Goal: Find specific page/section: Find specific page/section

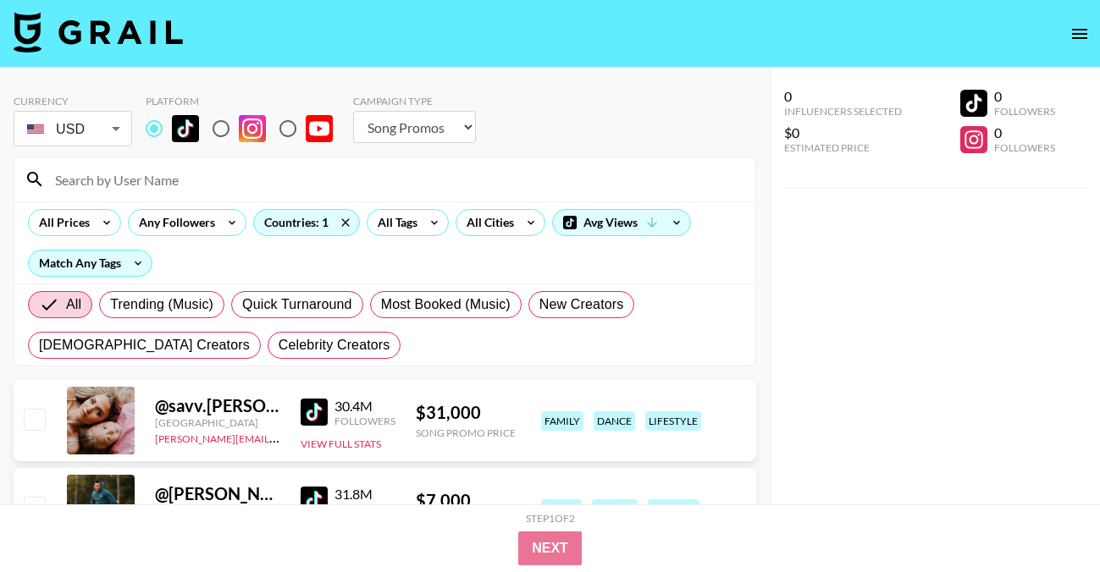
select select "Song"
click at [405, 232] on div "All Tags" at bounding box center [393, 222] width 53 height 25
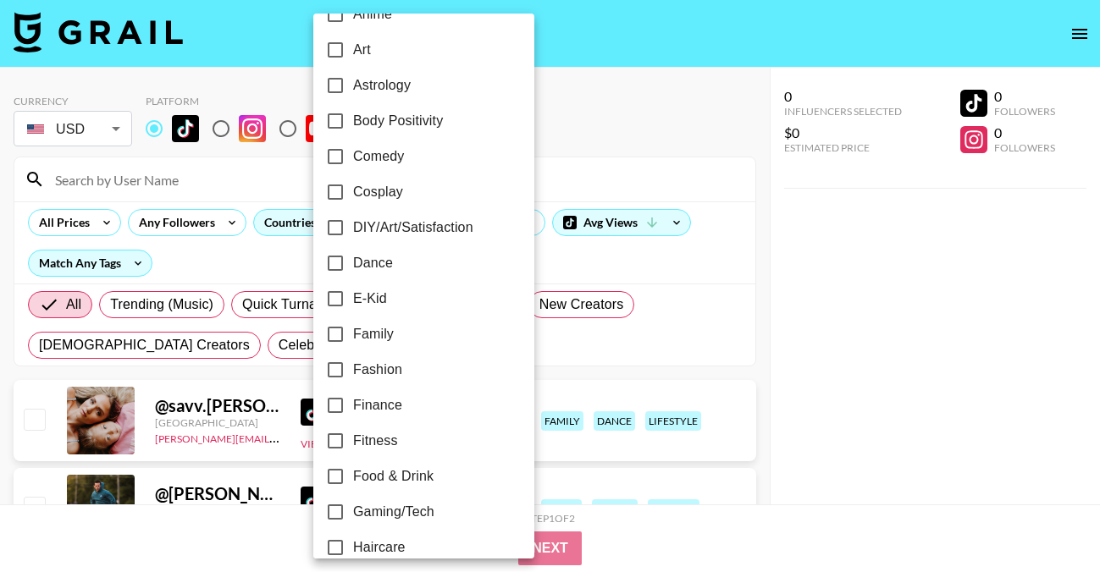
scroll to position [207, 0]
click at [389, 375] on span "Fashion" at bounding box center [377, 371] width 49 height 20
click at [353, 375] on input "Fashion" at bounding box center [335, 372] width 36 height 36
checkbox input "true"
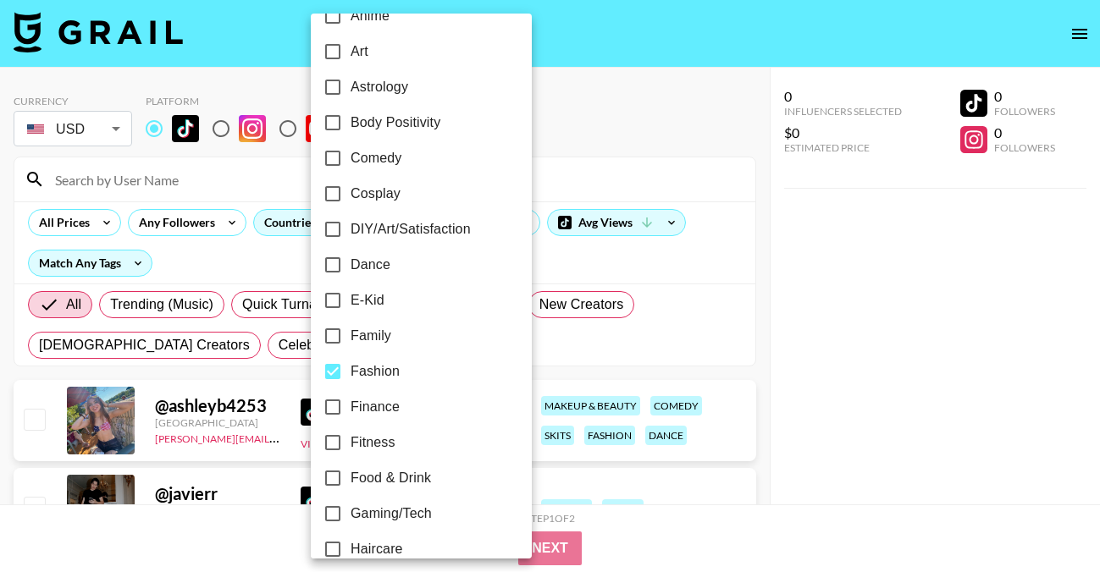
click at [577, 188] on div at bounding box center [550, 286] width 1100 height 572
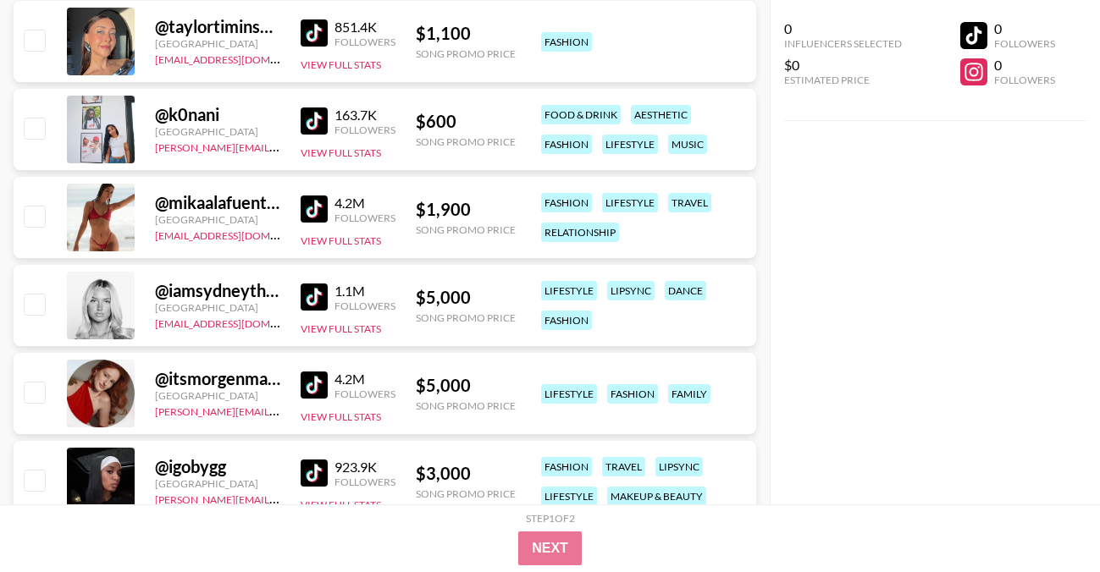
scroll to position [1001, 0]
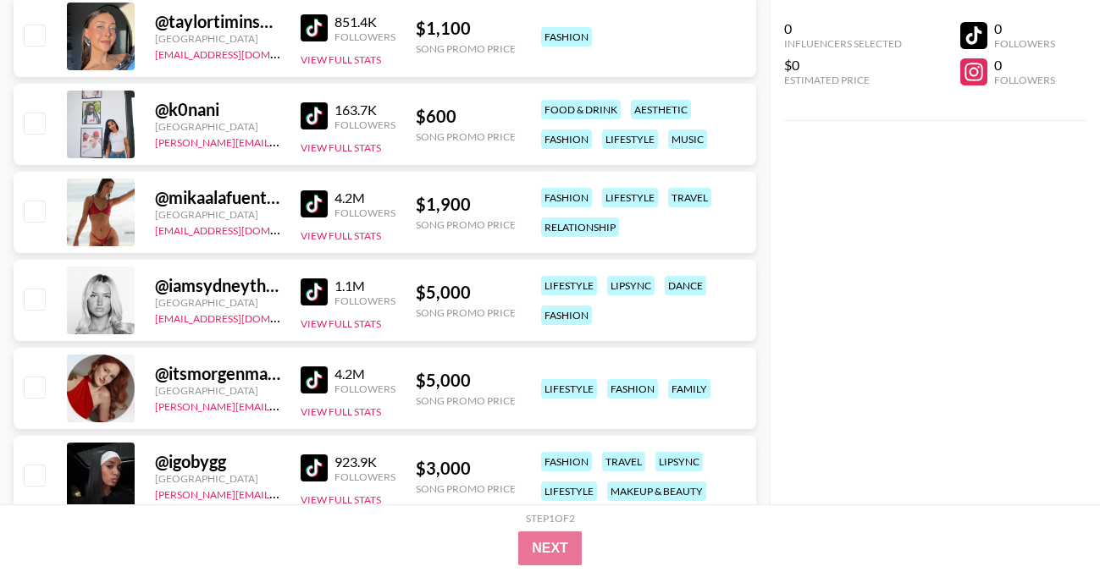
click at [306, 115] on img at bounding box center [314, 115] width 27 height 27
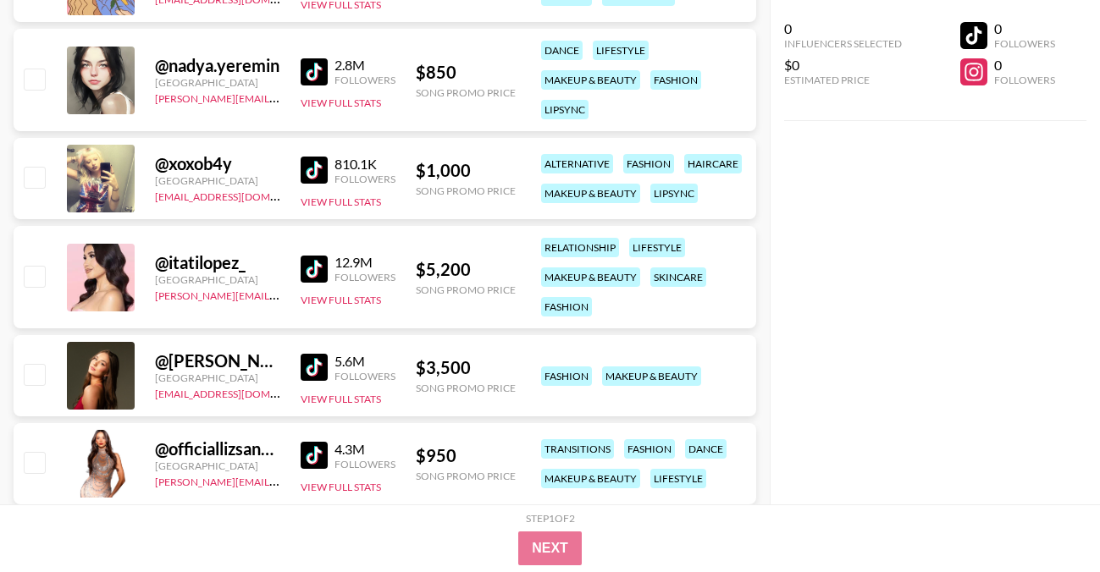
scroll to position [2839, 0]
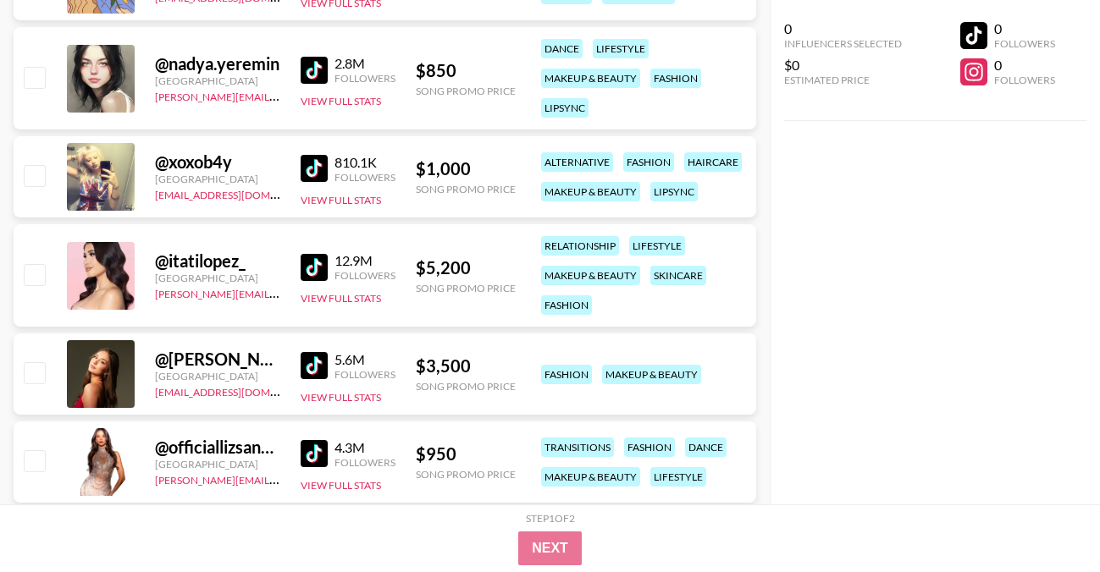
click at [312, 69] on img at bounding box center [314, 70] width 27 height 27
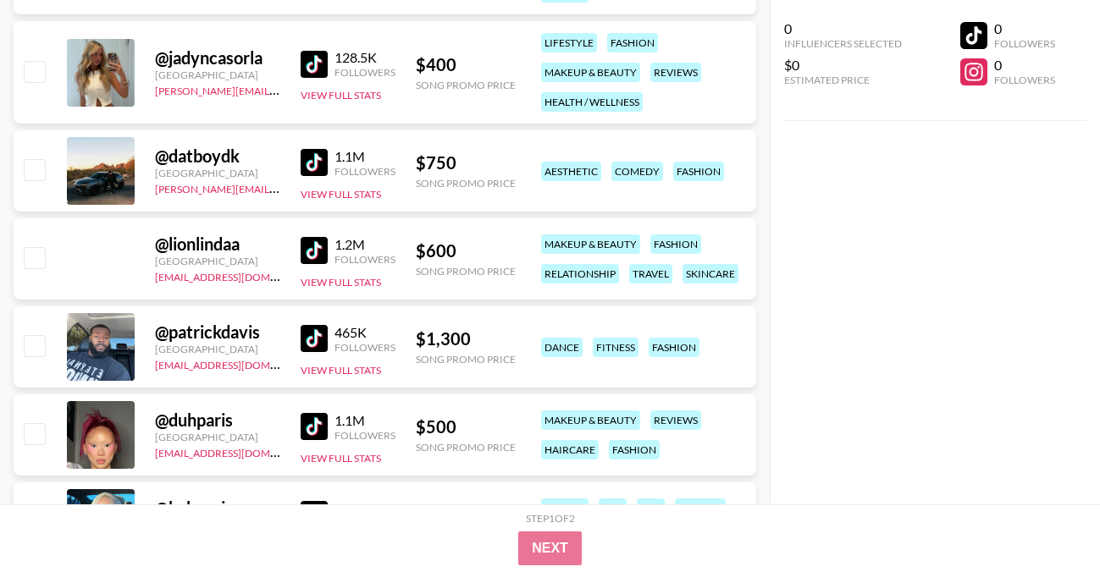
scroll to position [8099, 0]
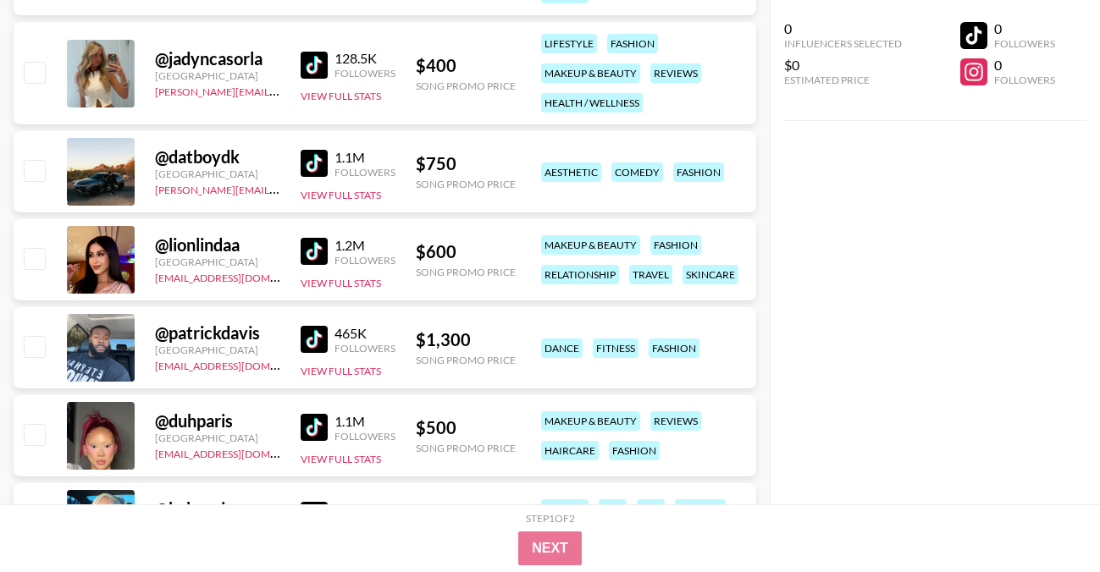
click at [312, 52] on img at bounding box center [314, 65] width 27 height 27
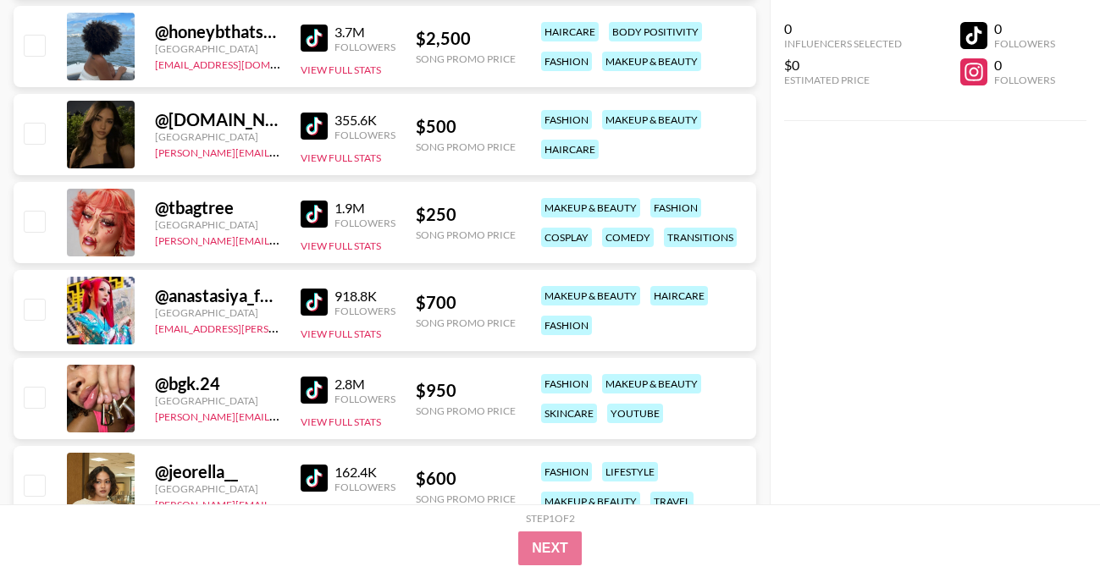
scroll to position [9603, 0]
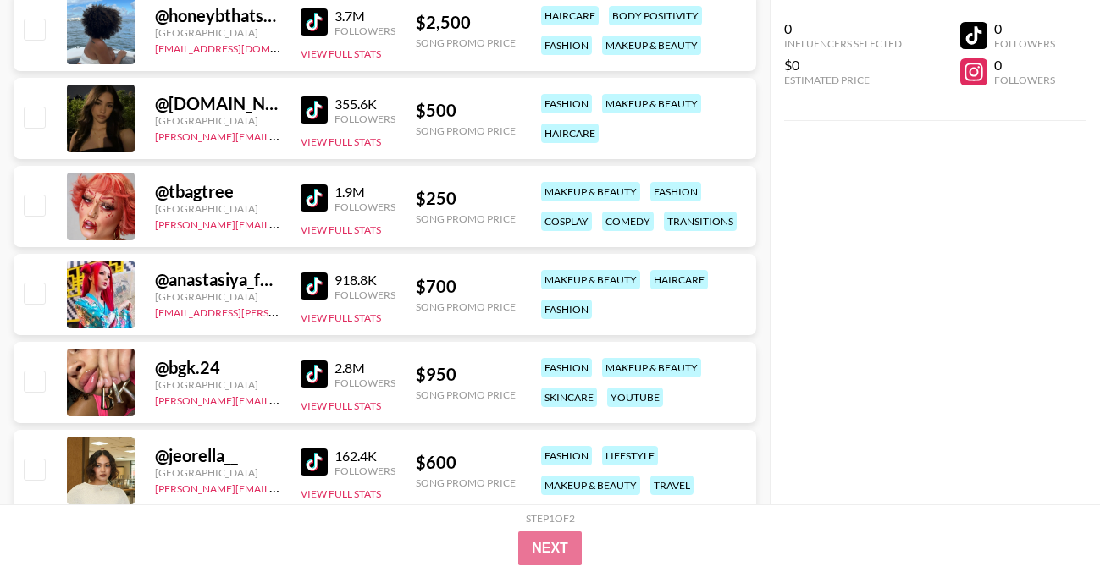
click at [303, 113] on img at bounding box center [314, 110] width 27 height 27
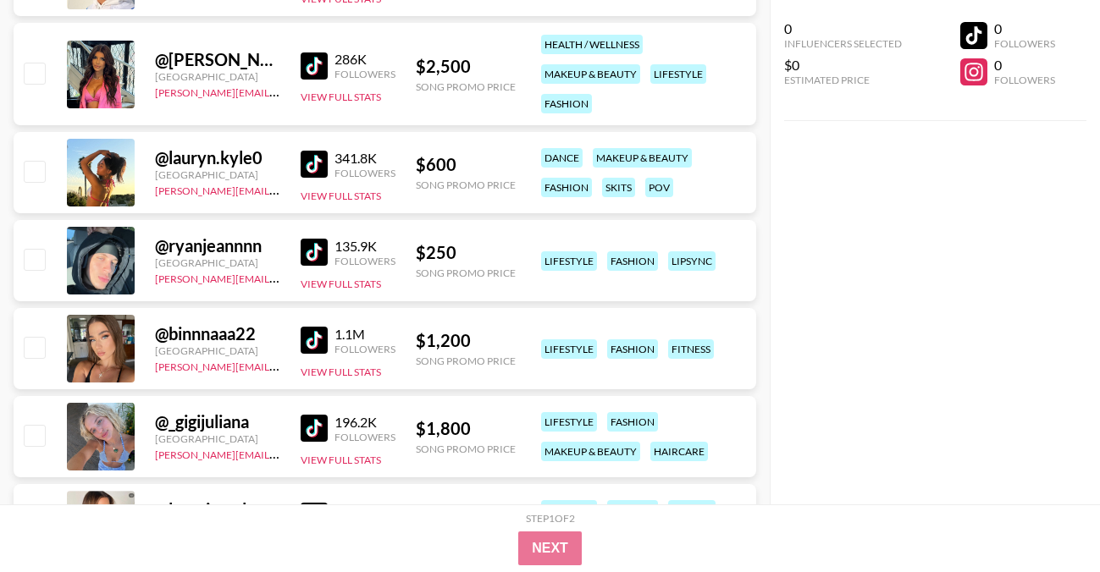
scroll to position [11684, 0]
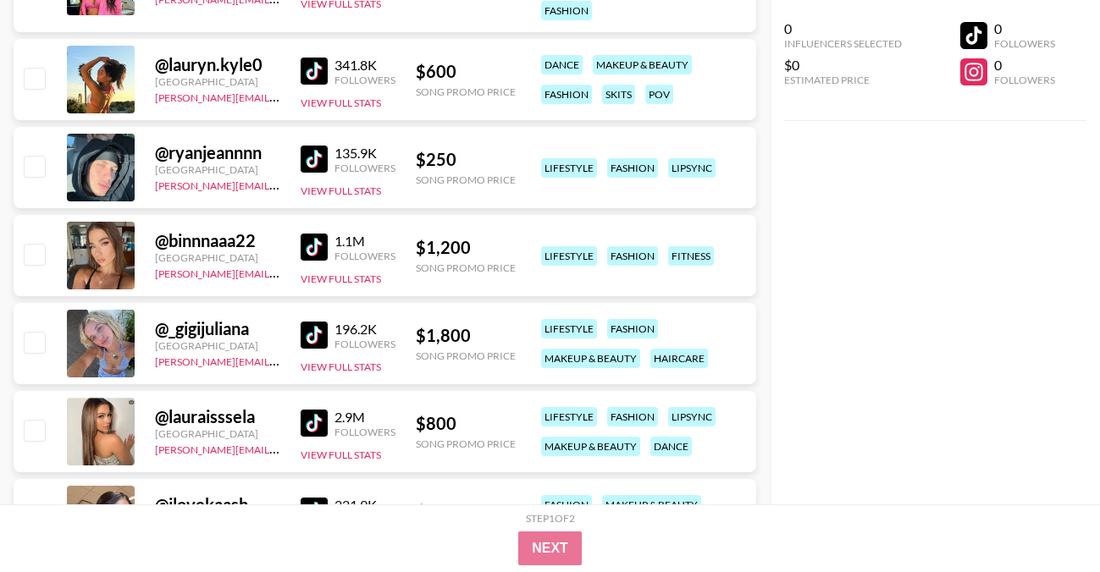
click at [314, 72] on img at bounding box center [314, 71] width 27 height 27
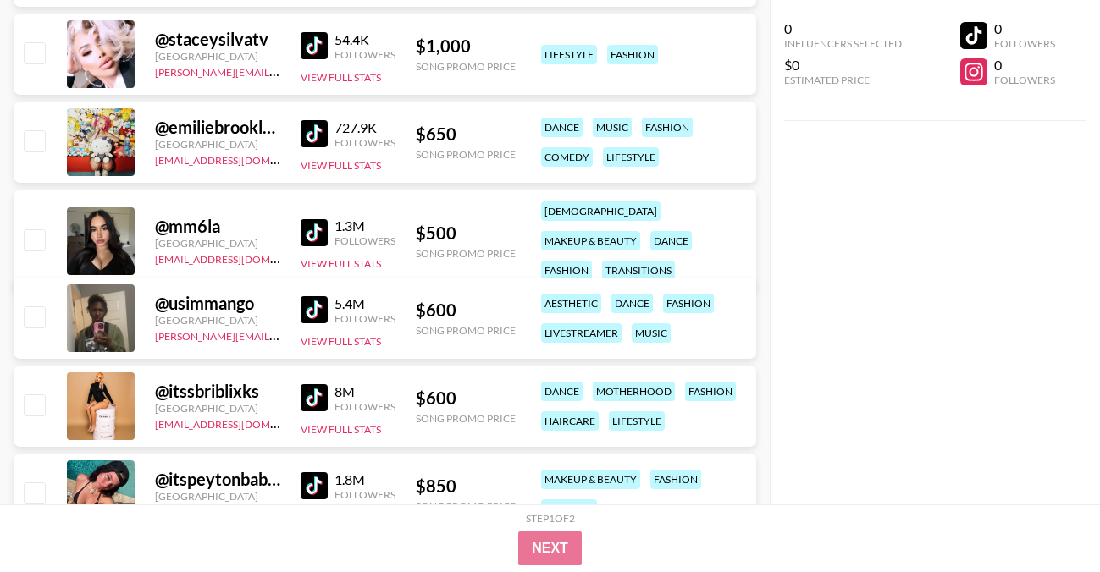
scroll to position [13300, 0]
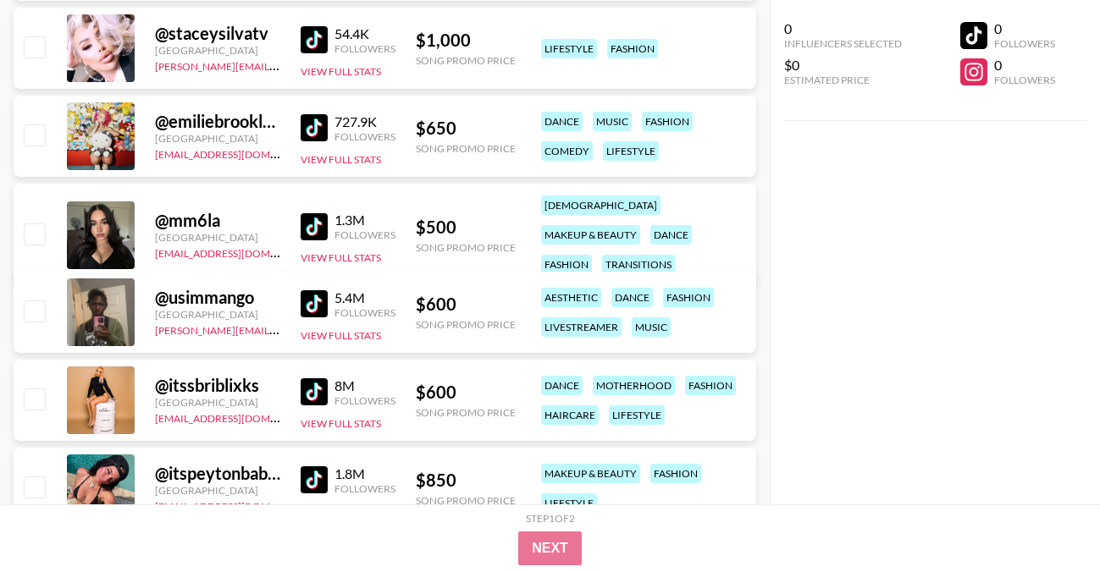
click at [313, 213] on img at bounding box center [314, 226] width 27 height 27
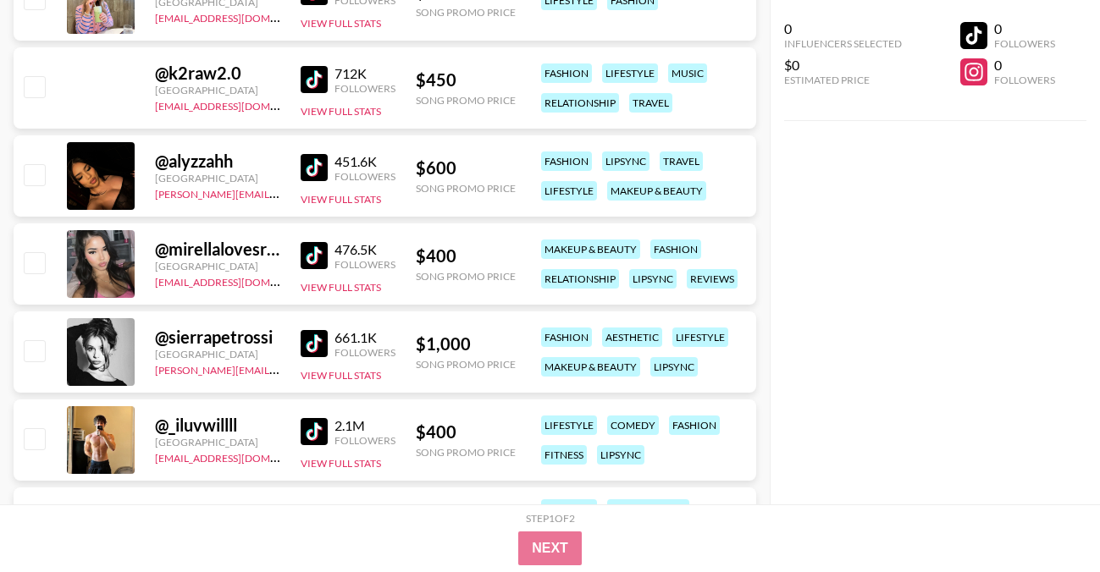
scroll to position [15528, 0]
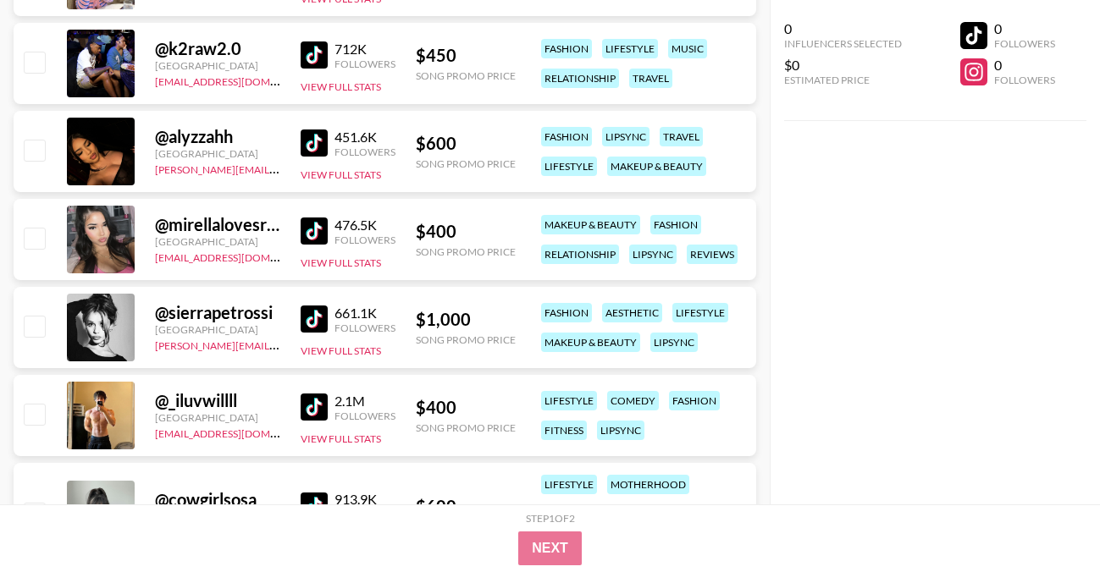
click at [315, 143] on img at bounding box center [314, 143] width 27 height 27
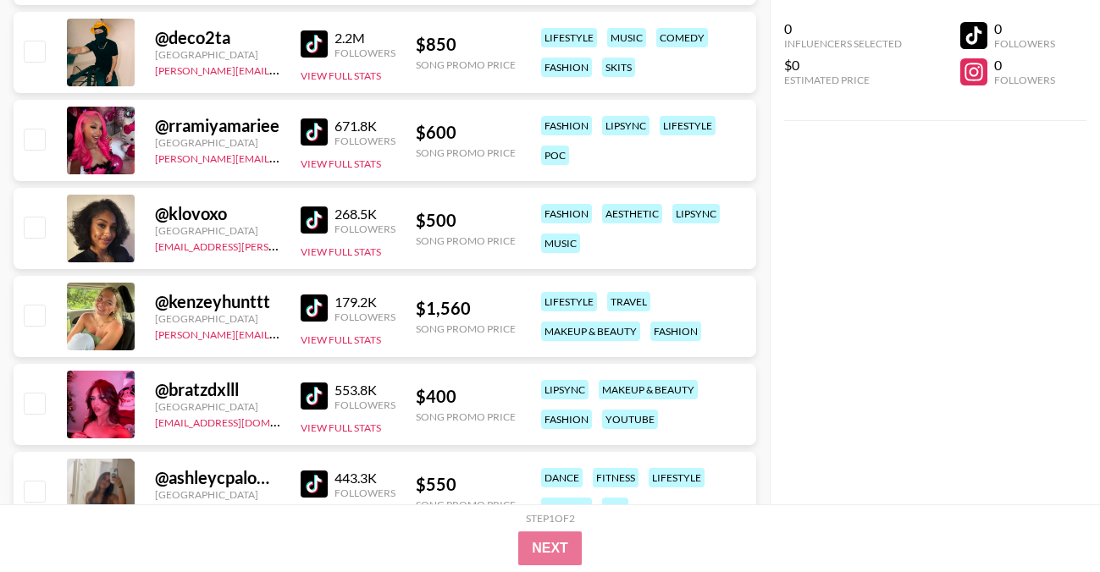
scroll to position [16458, 0]
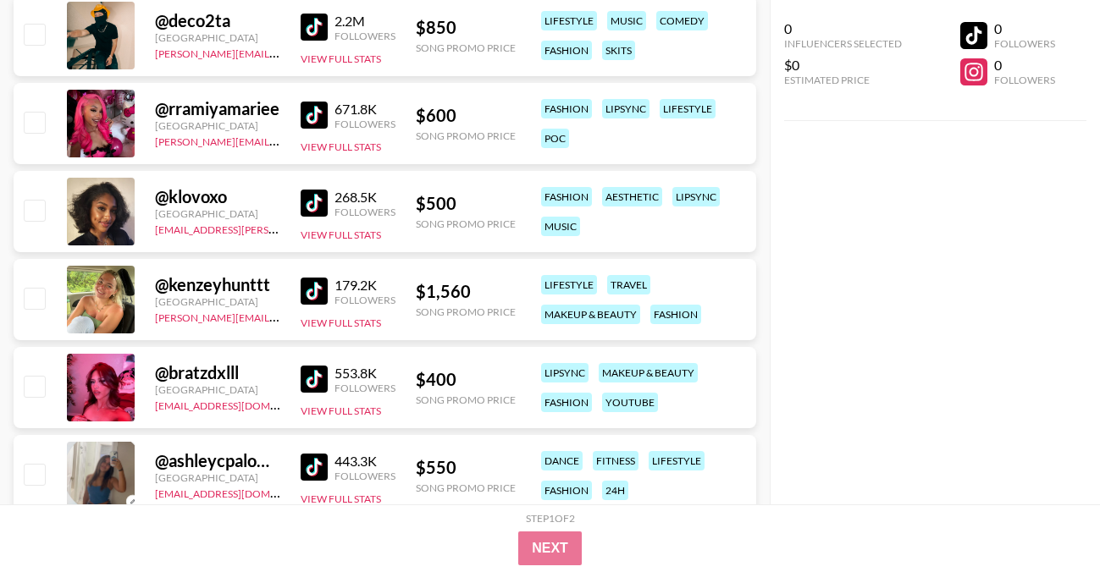
click at [323, 113] on img at bounding box center [314, 115] width 27 height 27
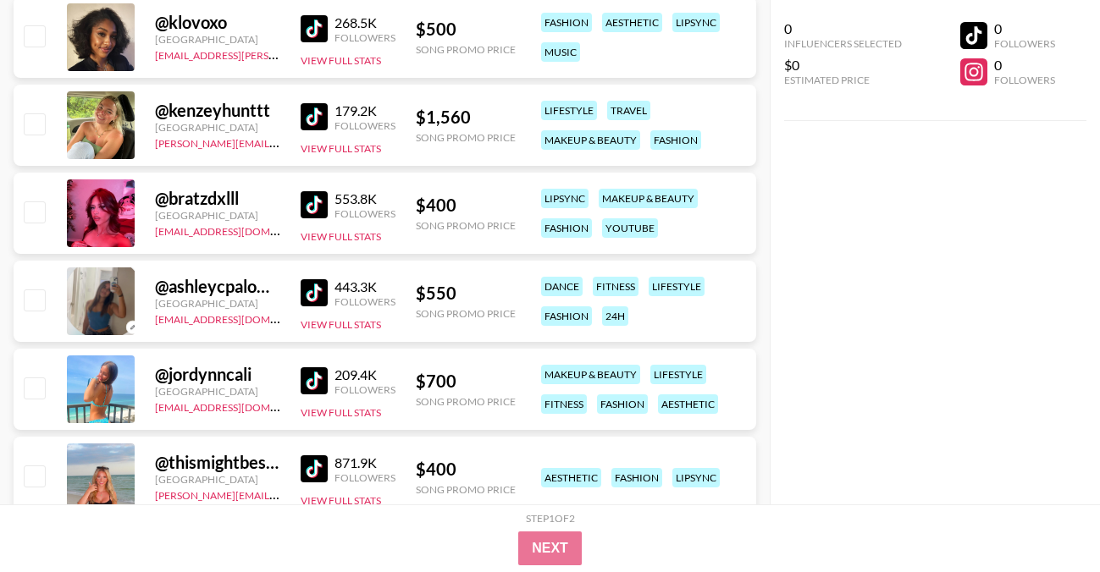
scroll to position [16631, 0]
click at [317, 209] on img at bounding box center [314, 205] width 27 height 27
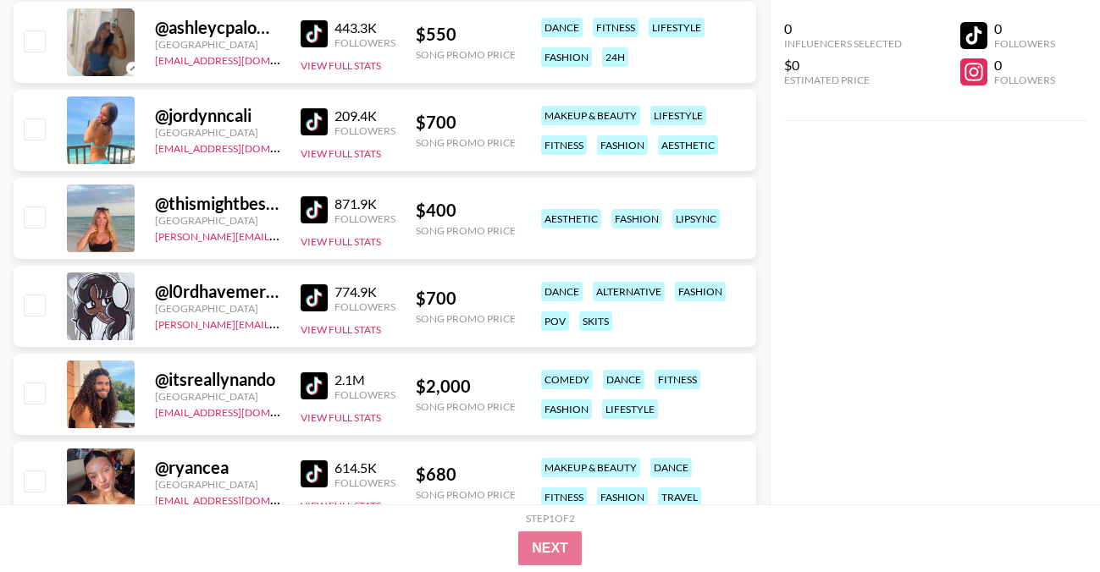
scroll to position [16893, 0]
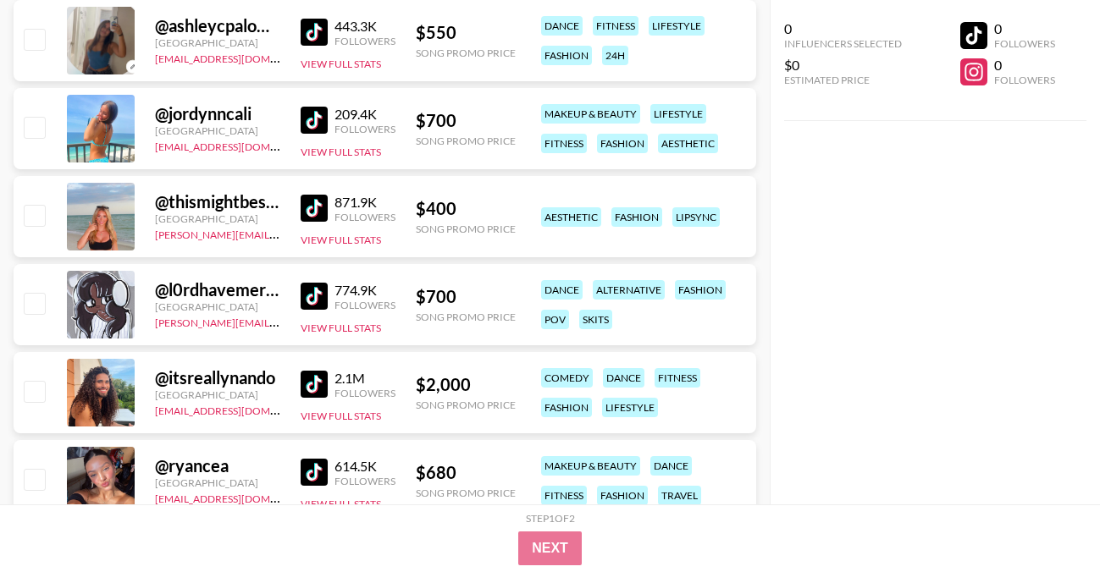
click at [306, 209] on img at bounding box center [314, 208] width 27 height 27
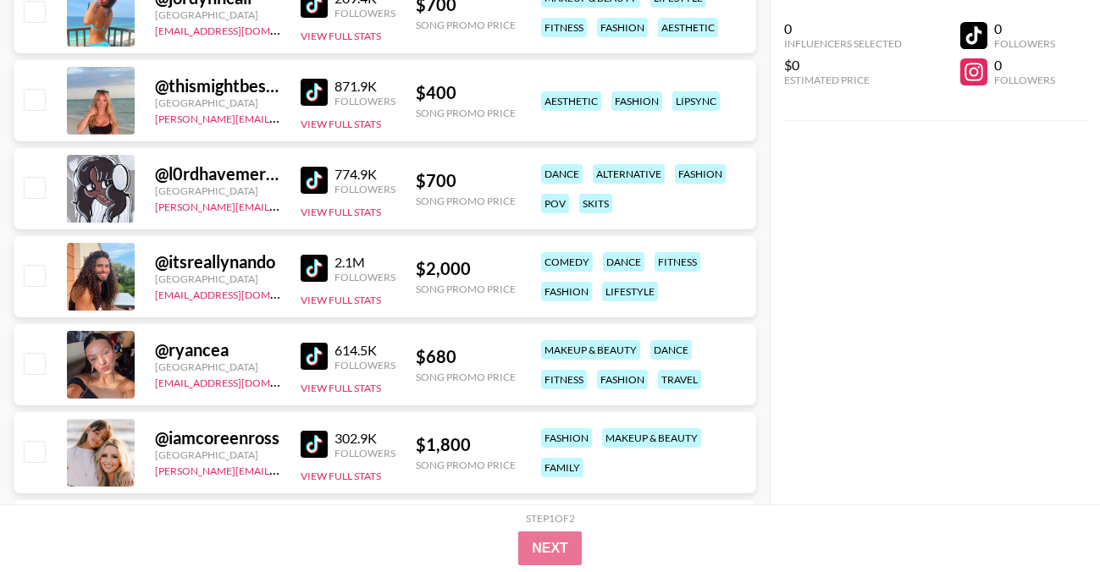
scroll to position [17017, 0]
